Goal: Information Seeking & Learning: Learn about a topic

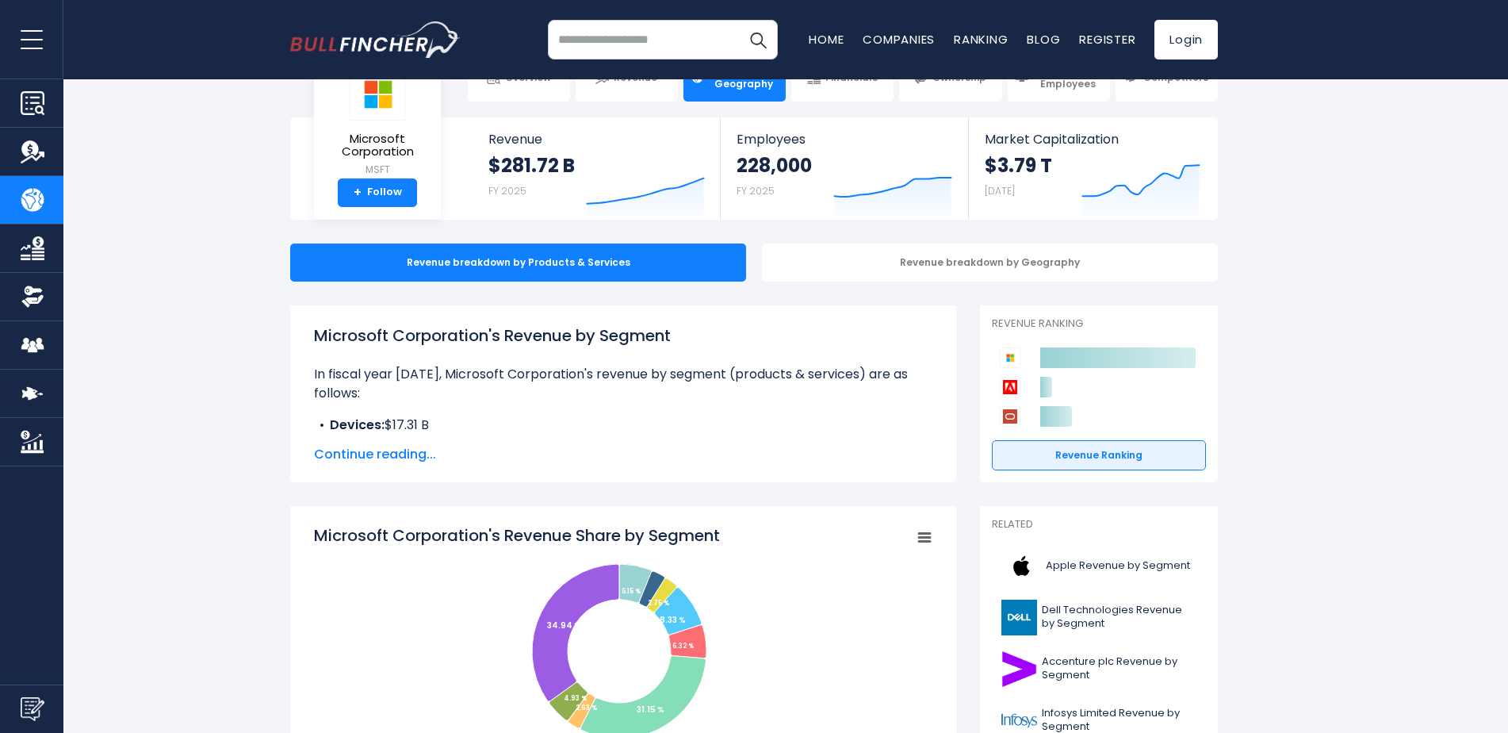
scroll to position [317, 0]
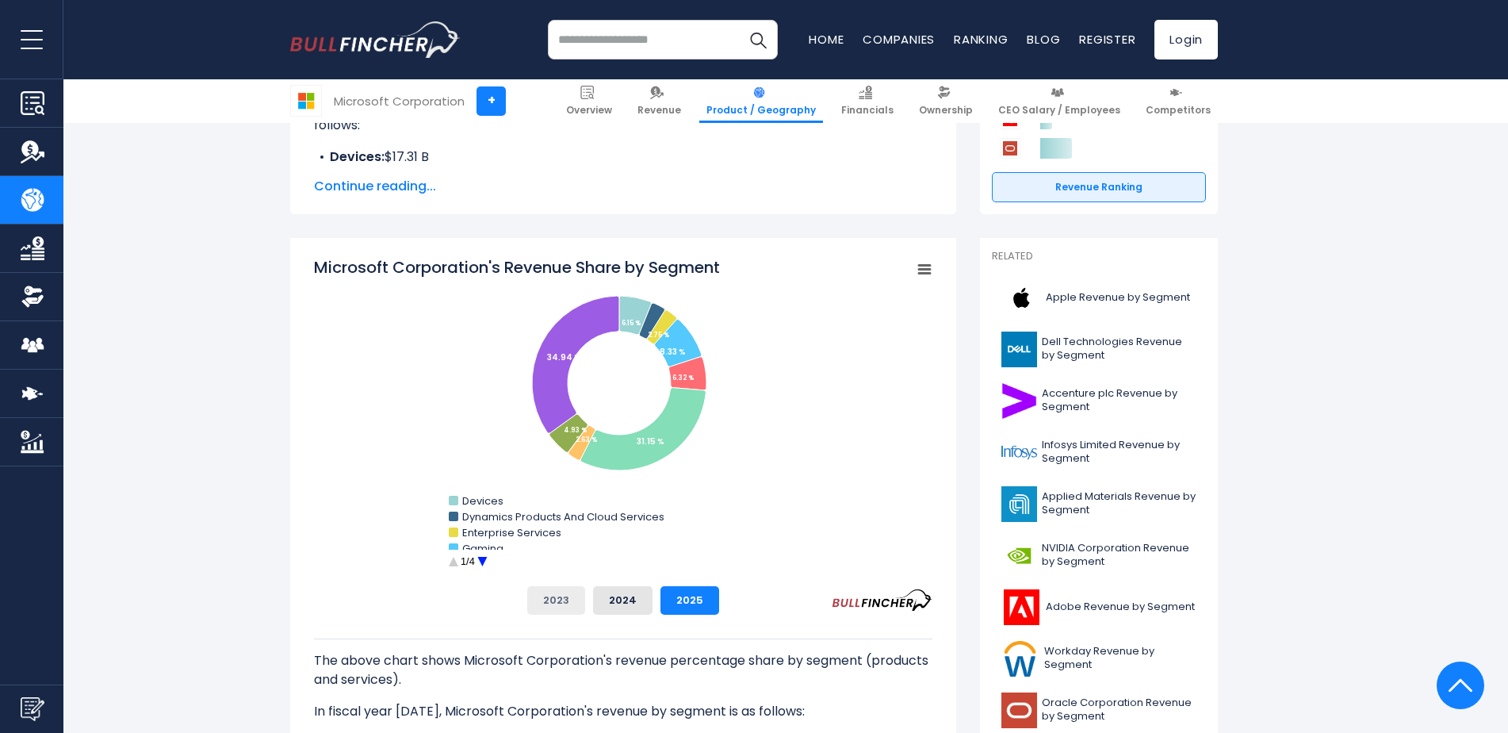
click at [564, 591] on button "2023" at bounding box center [556, 600] width 58 height 29
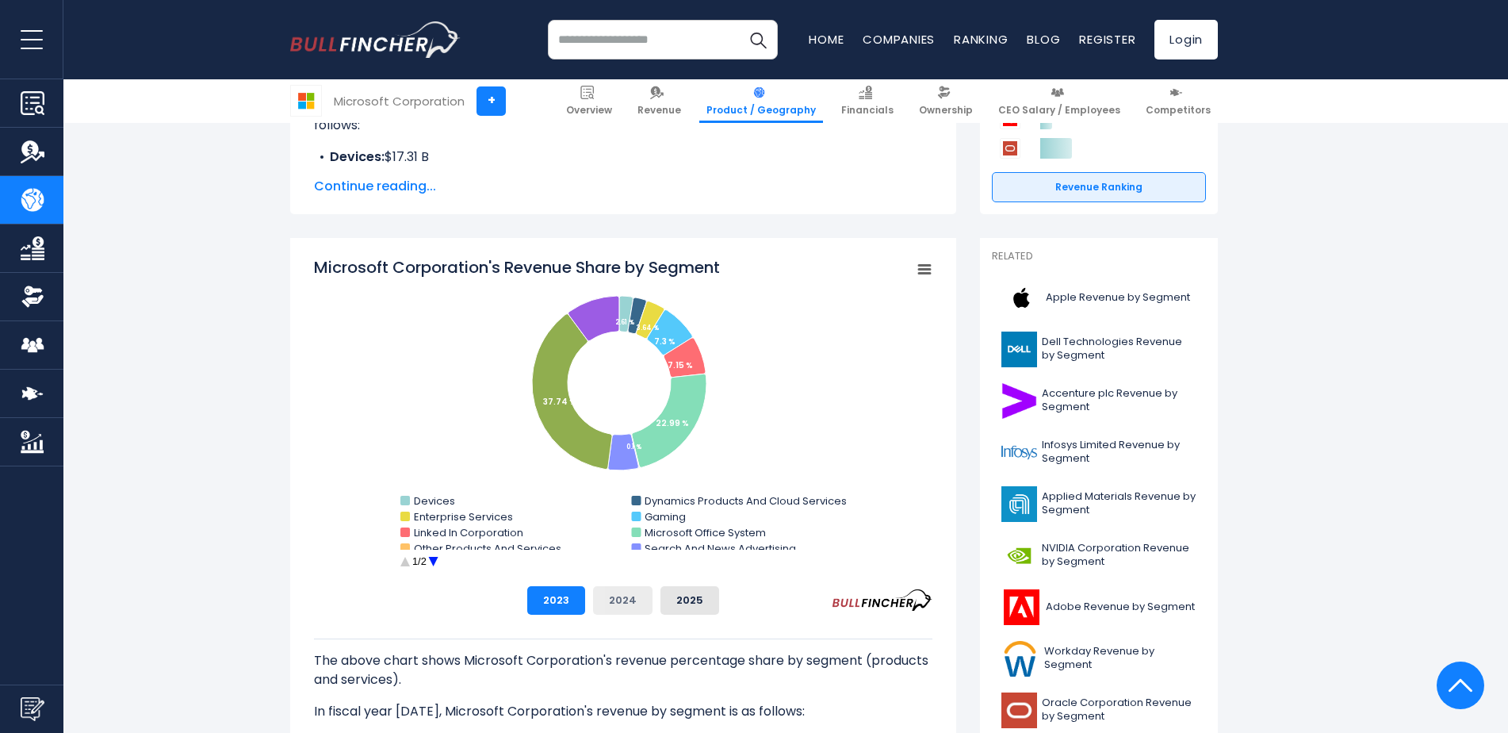
click at [610, 599] on button "2024" at bounding box center [622, 600] width 59 height 29
click at [681, 610] on button "2025" at bounding box center [689, 600] width 59 height 29
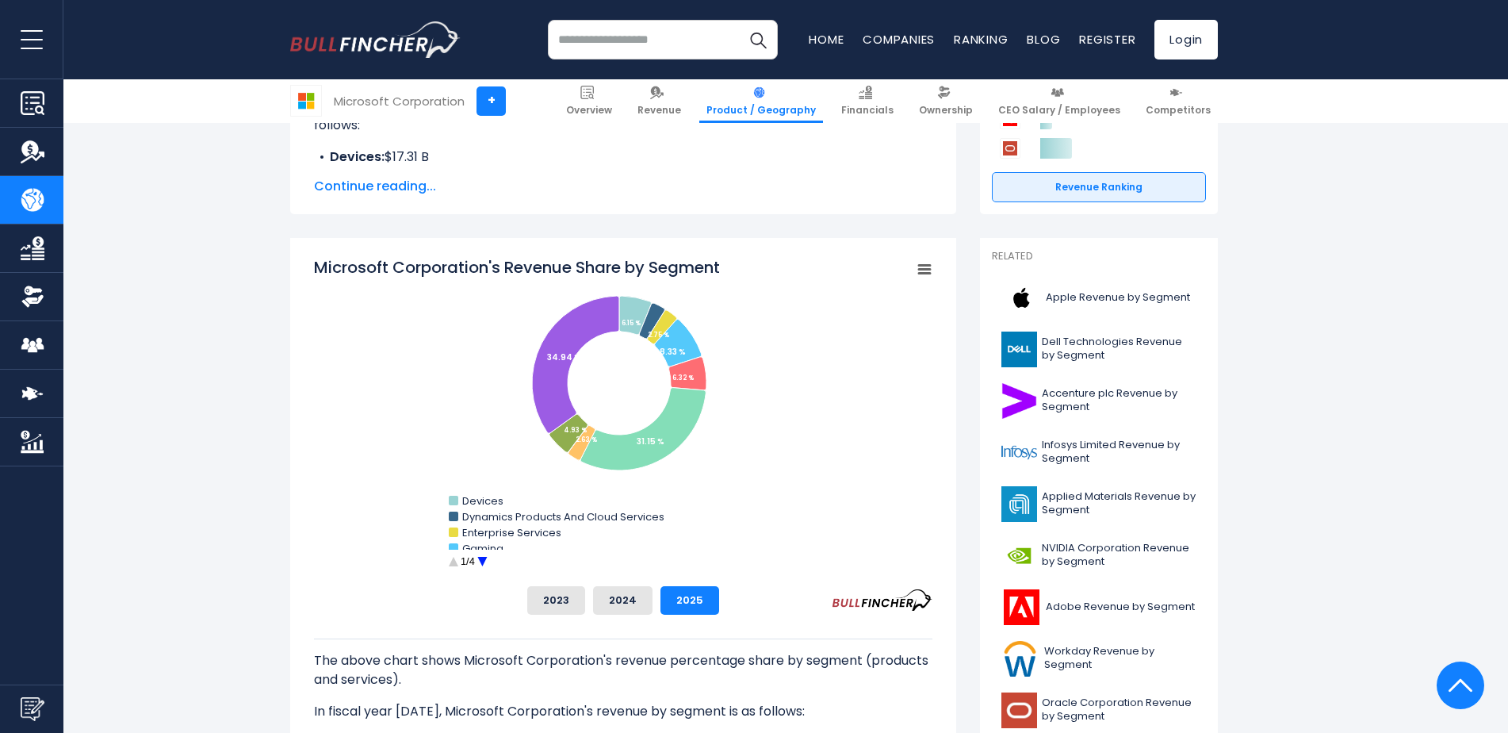
click at [484, 557] on circle "Microsoft Corporation's Revenue Share by Segment" at bounding box center [482, 561] width 25 height 25
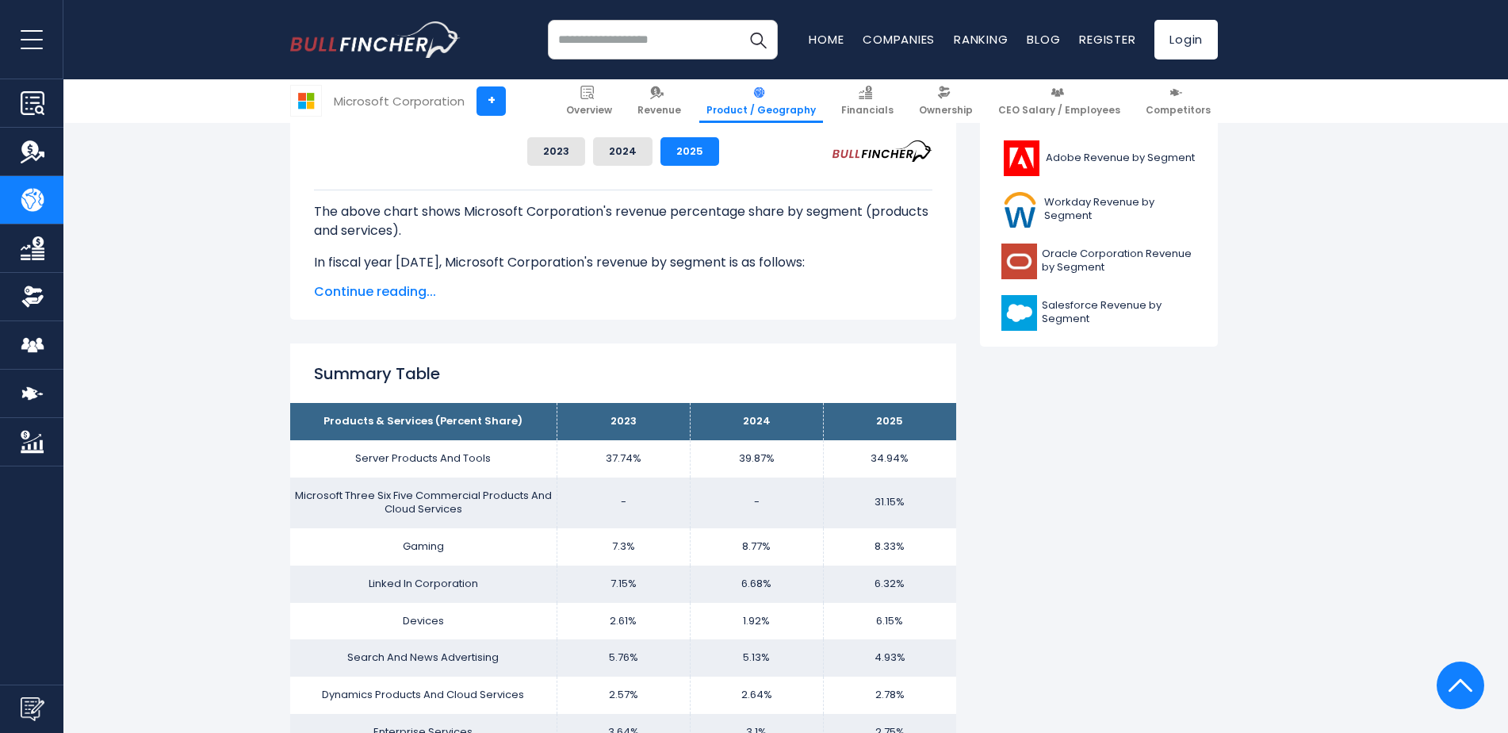
scroll to position [872, 0]
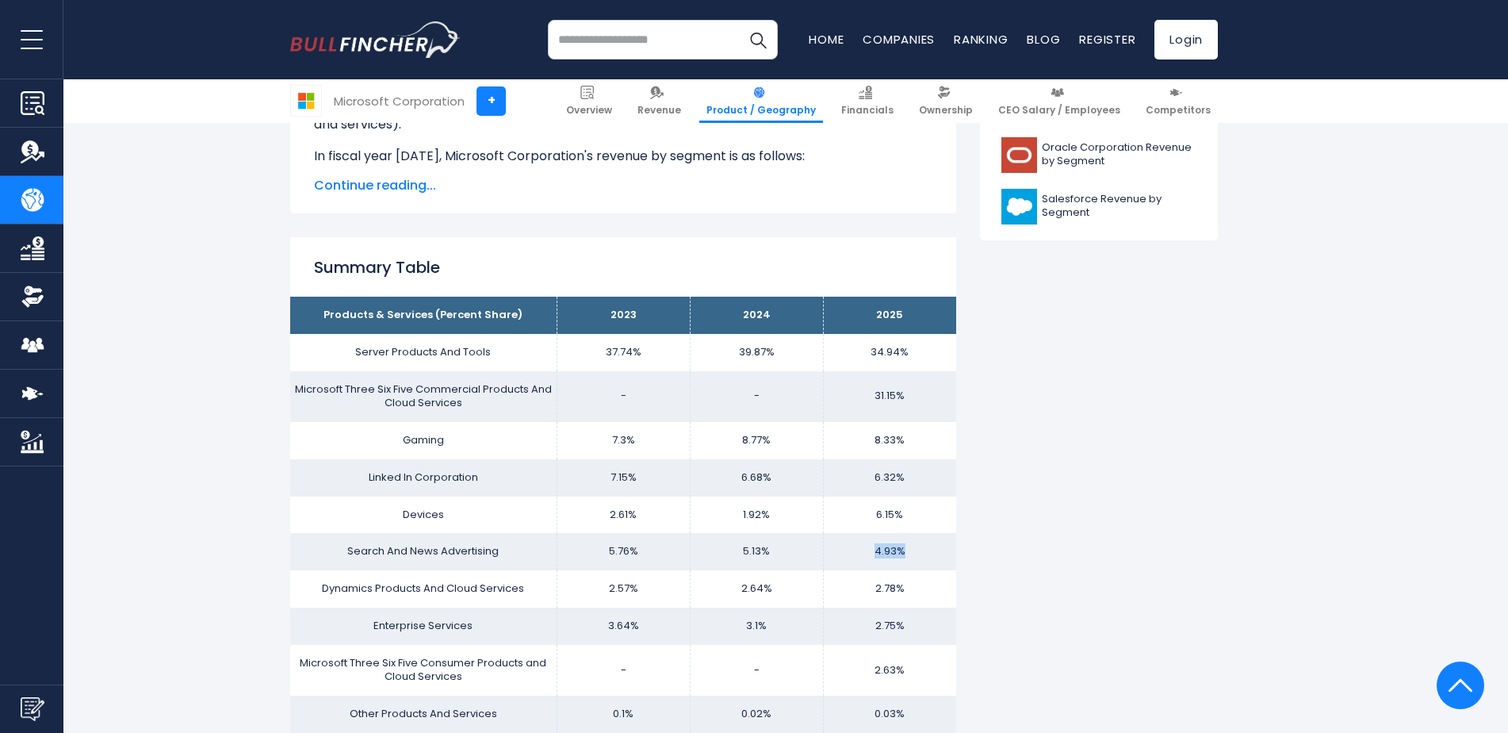
drag, startPoint x: 863, startPoint y: 544, endPoint x: 928, endPoint y: 549, distance: 65.2
click at [928, 549] on td "4.93%" at bounding box center [889, 551] width 133 height 37
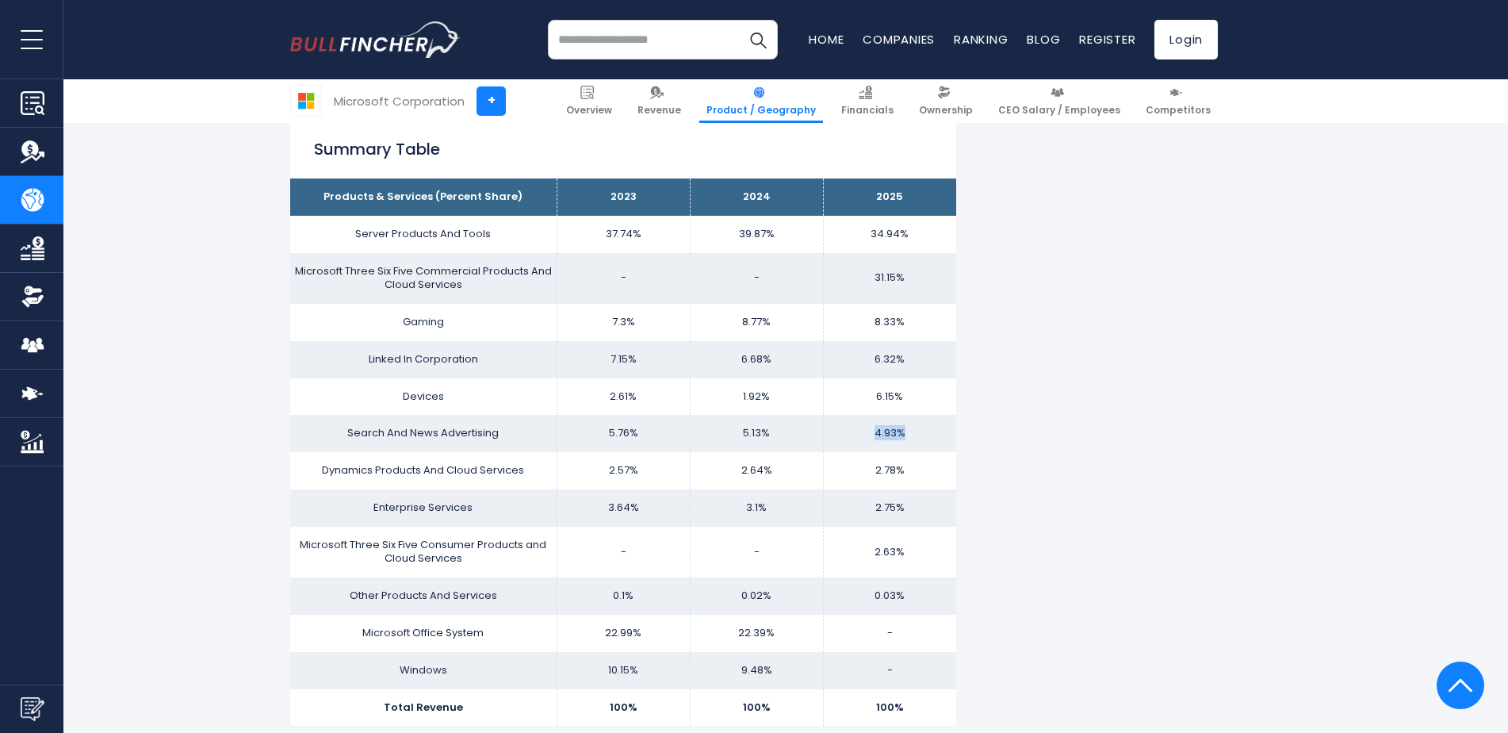
scroll to position [1031, 0]
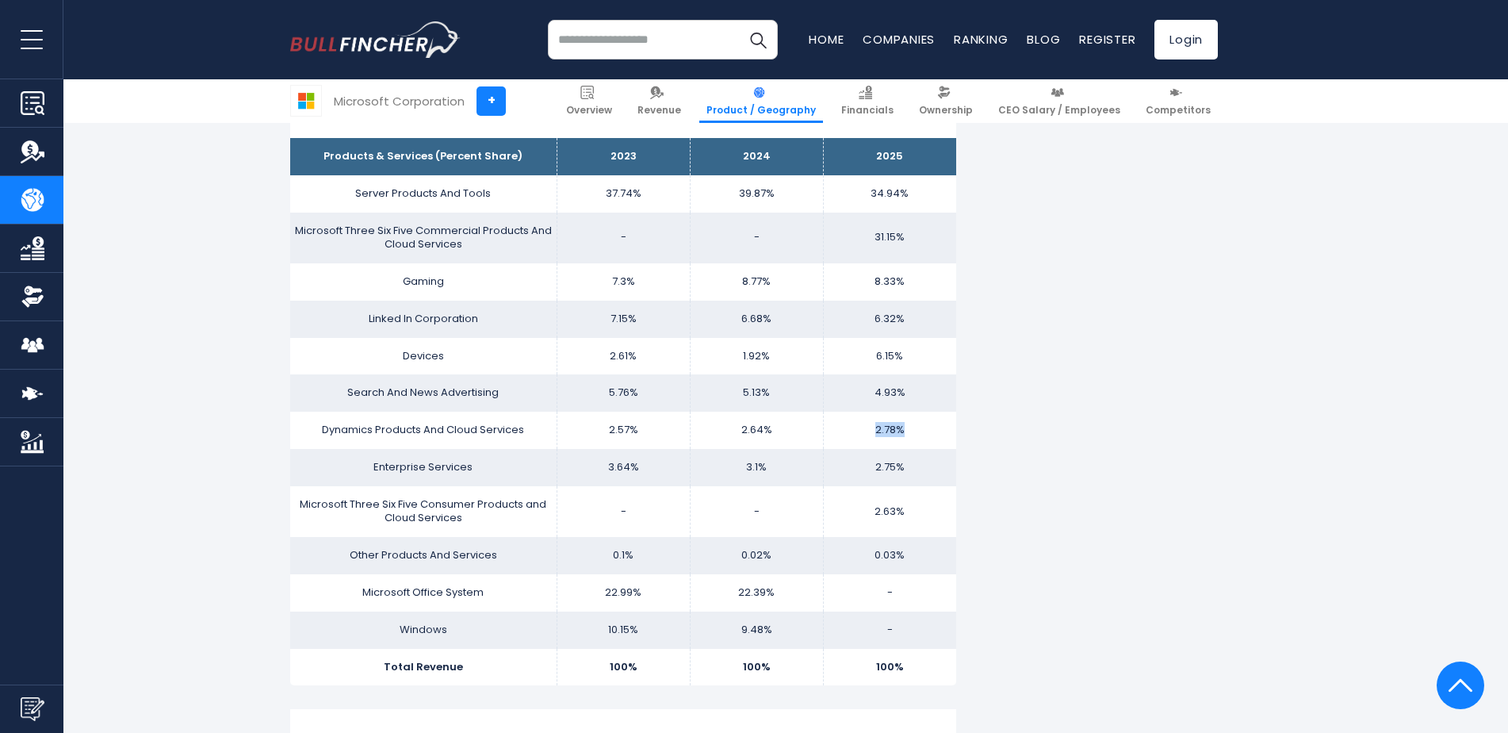
drag, startPoint x: 863, startPoint y: 434, endPoint x: 923, endPoint y: 438, distance: 59.6
click at [923, 438] on td "2.78%" at bounding box center [889, 429] width 133 height 37
drag, startPoint x: 872, startPoint y: 278, endPoint x: 921, endPoint y: 286, distance: 49.8
click at [921, 286] on td "8.33%" at bounding box center [889, 281] width 133 height 37
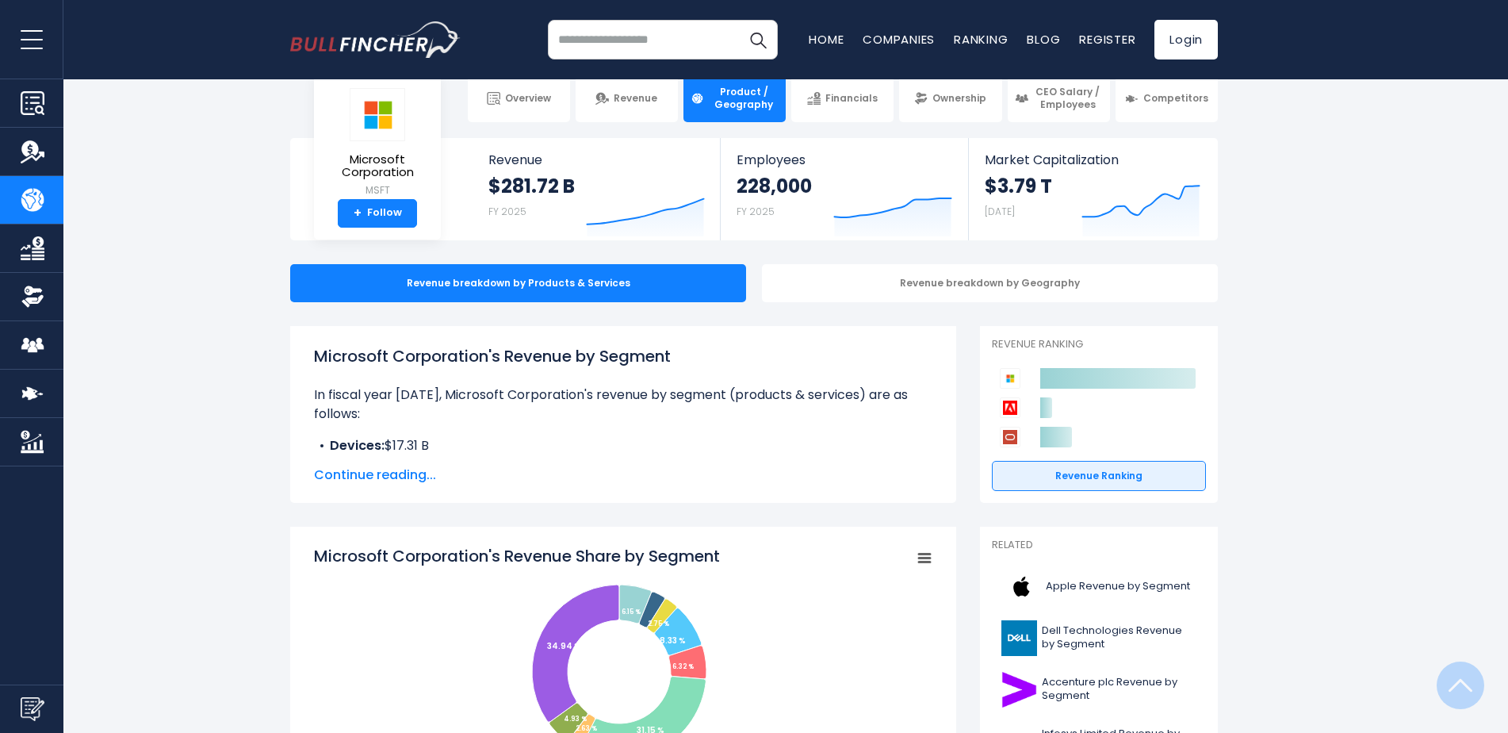
scroll to position [0, 0]
